Goal: Find specific page/section: Find specific page/section

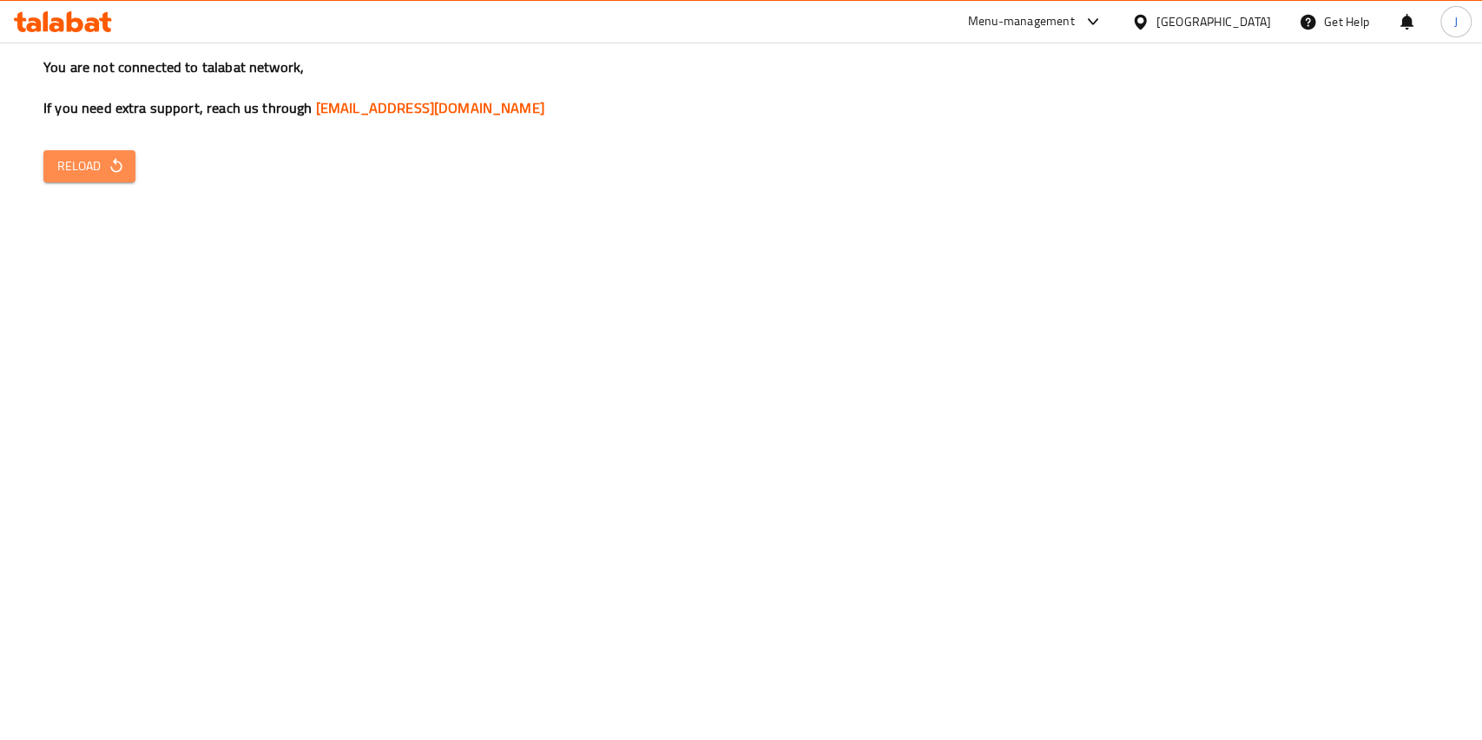
click at [112, 170] on icon "button" at bounding box center [115, 165] width 11 height 15
click at [69, 155] on span "Reload" at bounding box center [89, 166] width 64 height 22
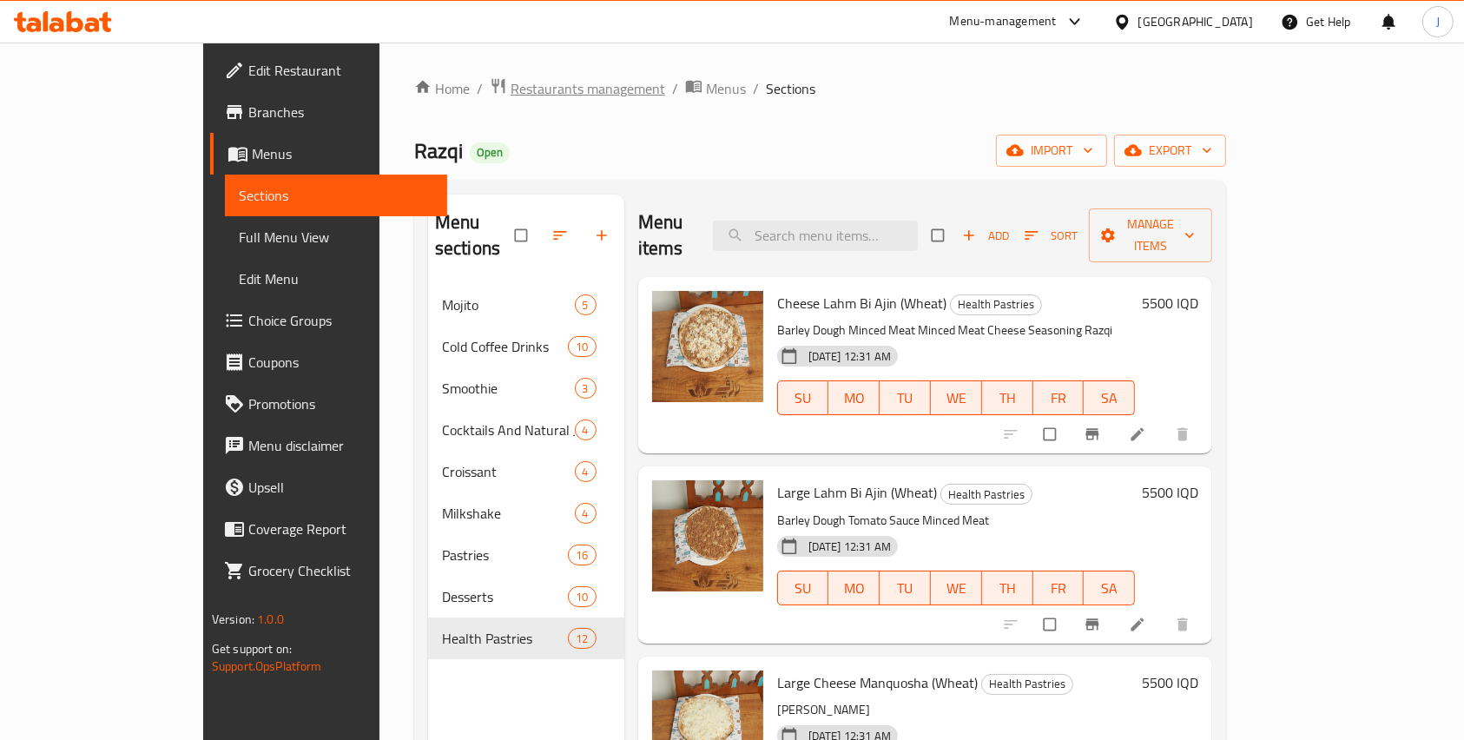
click at [511, 93] on span "Restaurants management" at bounding box center [588, 88] width 155 height 21
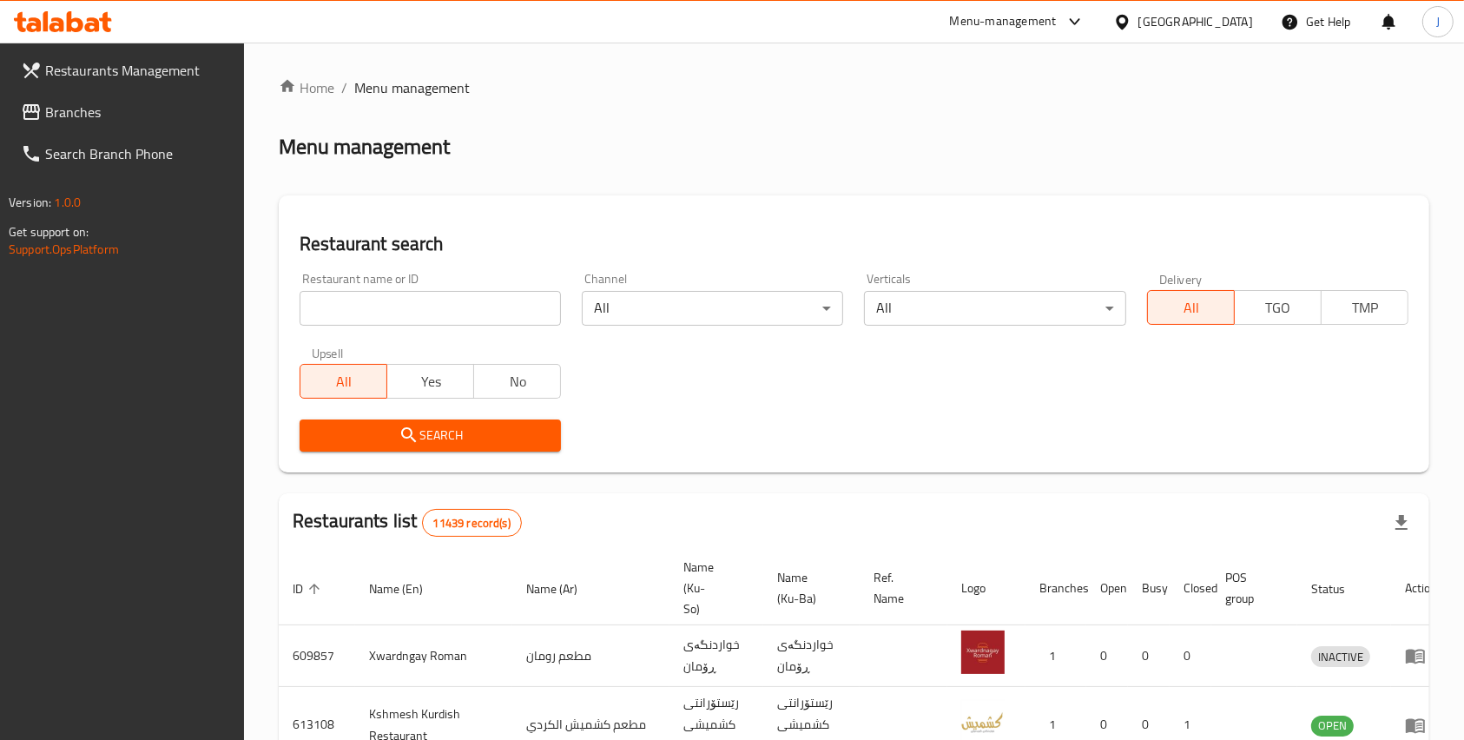
click at [368, 312] on input "search" at bounding box center [430, 308] width 261 height 35
paste input "772961"
click button "Search" at bounding box center [430, 435] width 261 height 32
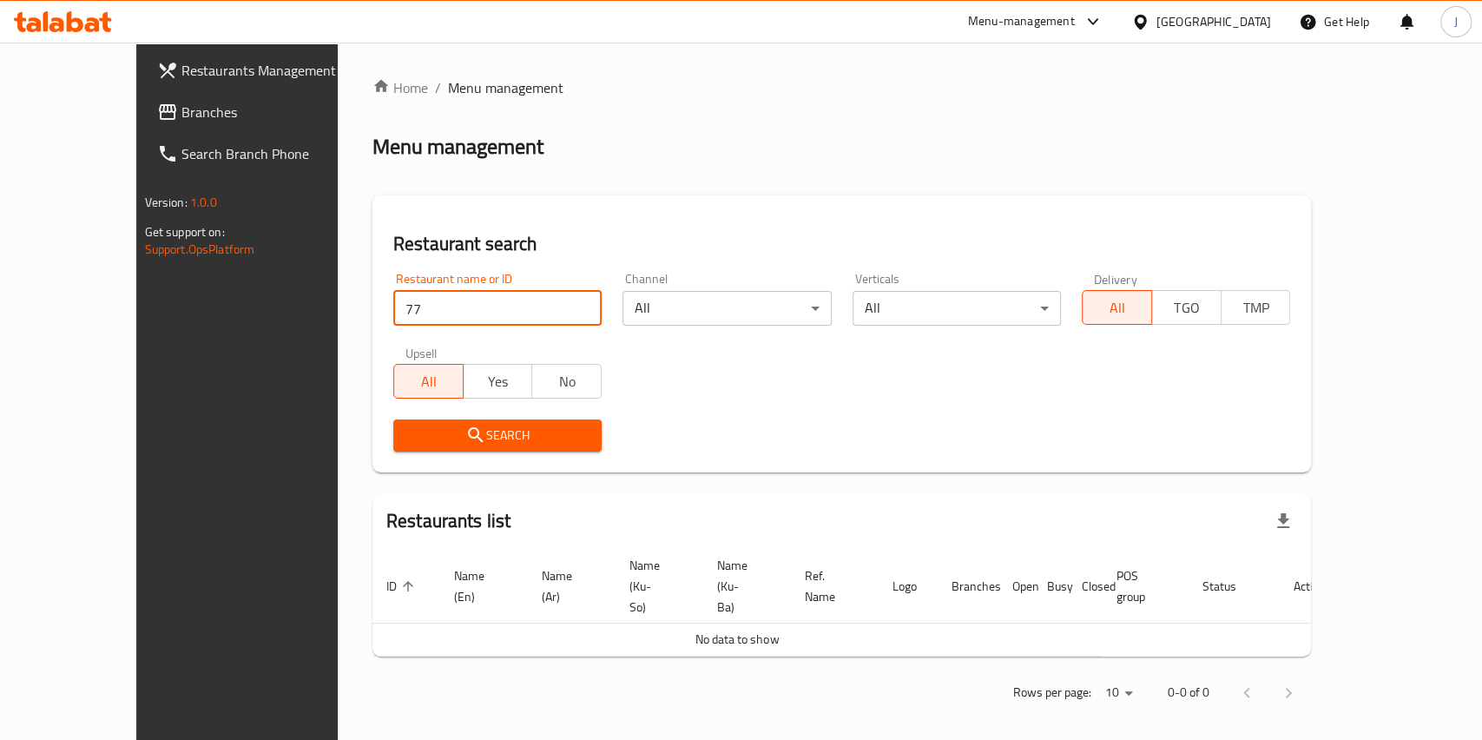
type input "7"
type input "point 14"
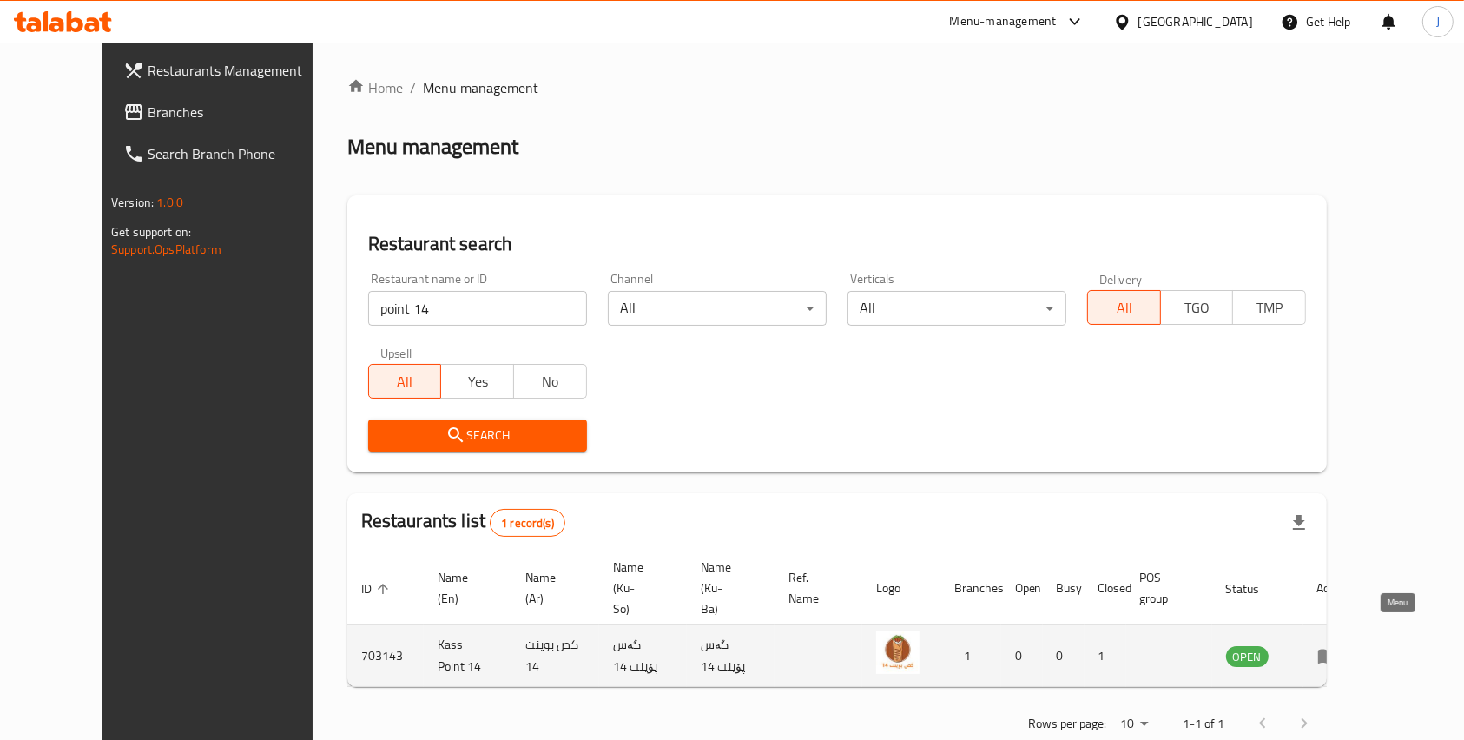
click at [1350, 645] on link "enhanced table" at bounding box center [1333, 655] width 32 height 21
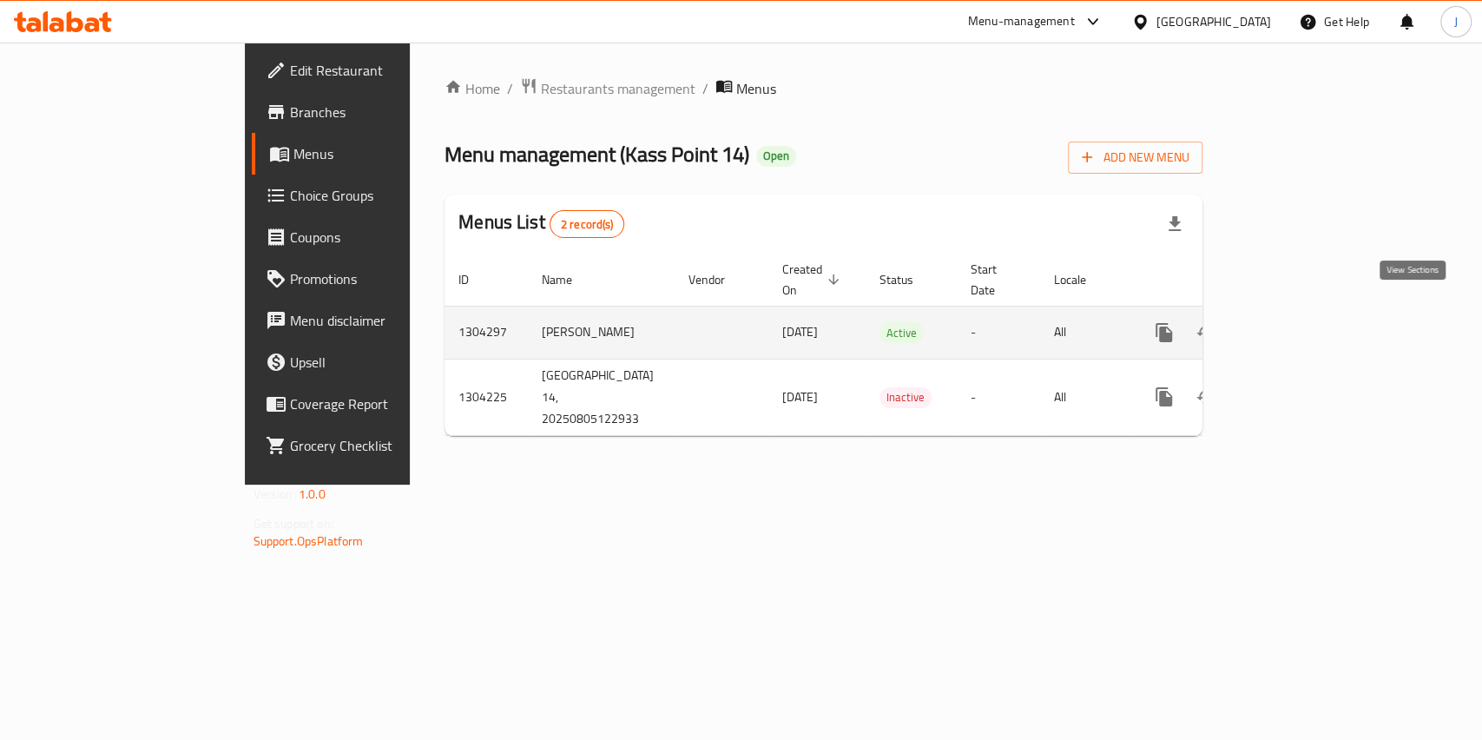
click at [1300, 322] on icon "enhanced table" at bounding box center [1289, 332] width 21 height 21
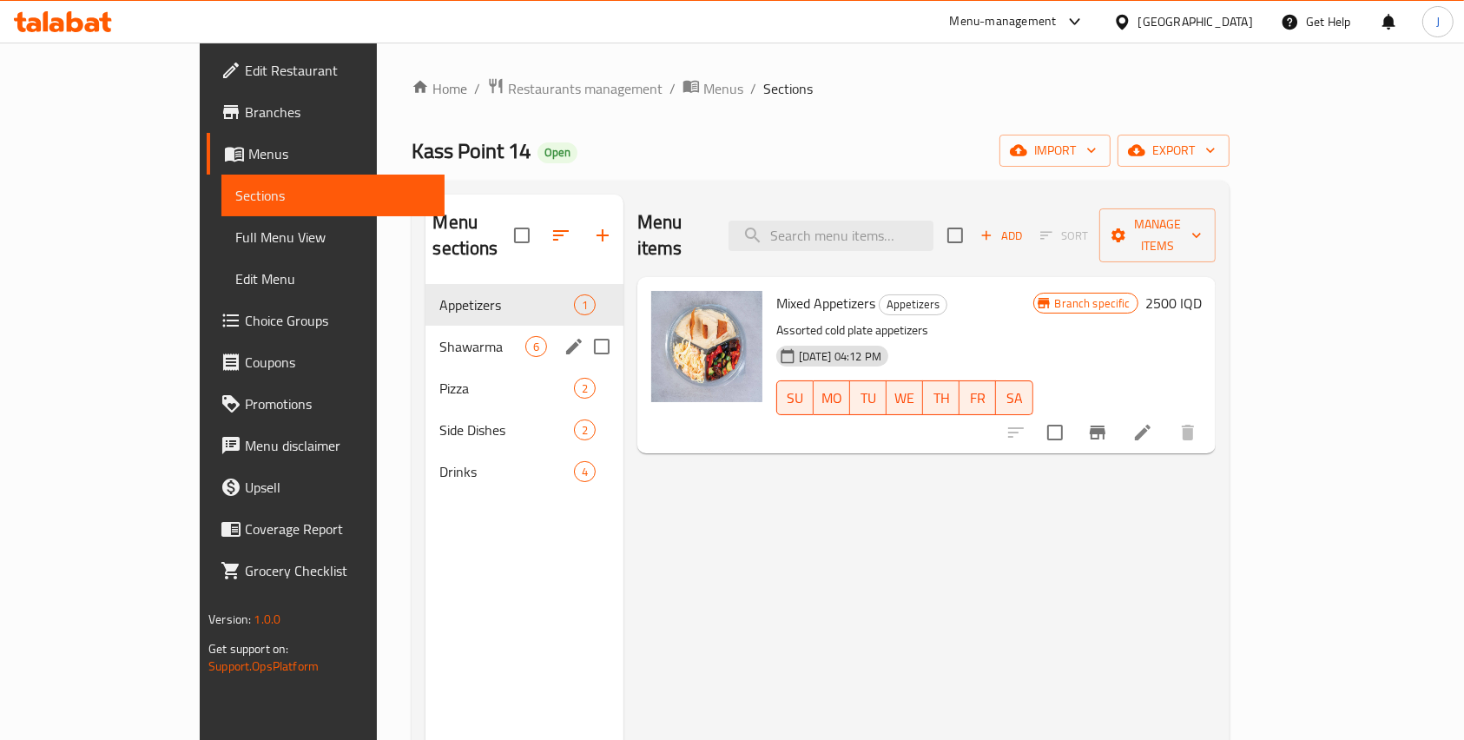
click at [427, 330] on div "Shawarma 6" at bounding box center [524, 347] width 197 height 42
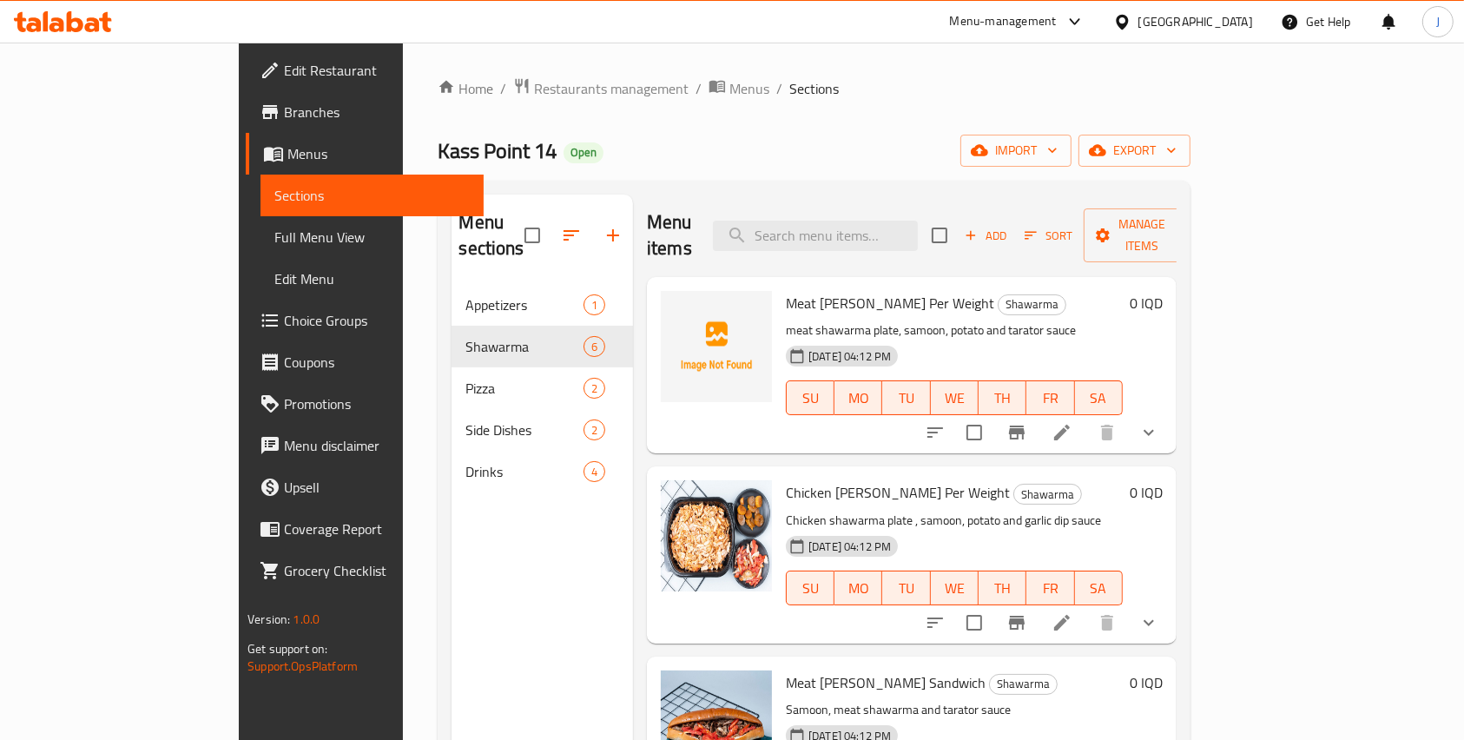
scroll to position [441, 0]
